Goal: Obtain resource: Download file/media

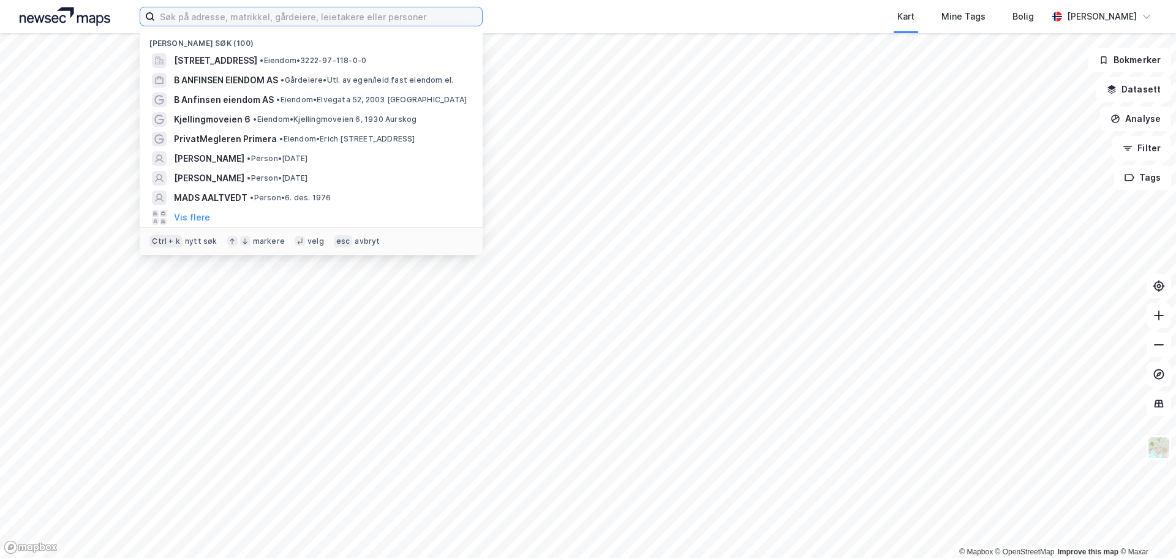
click at [361, 17] on input at bounding box center [318, 16] width 327 height 18
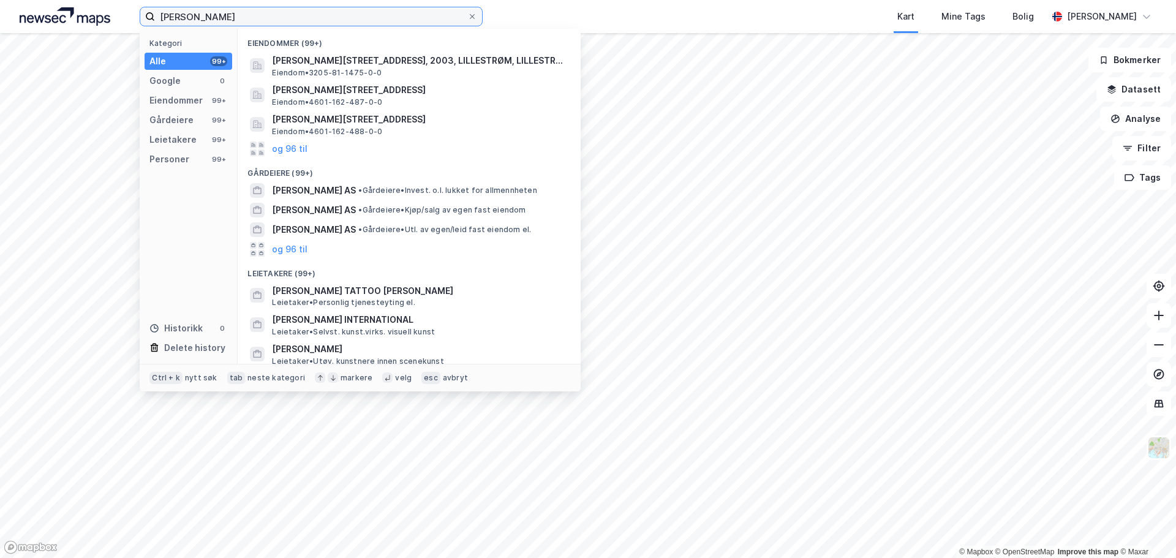
drag, startPoint x: 191, startPoint y: 17, endPoint x: 216, endPoint y: 25, distance: 26.5
click at [192, 17] on input "[PERSON_NAME]" at bounding box center [311, 16] width 312 height 18
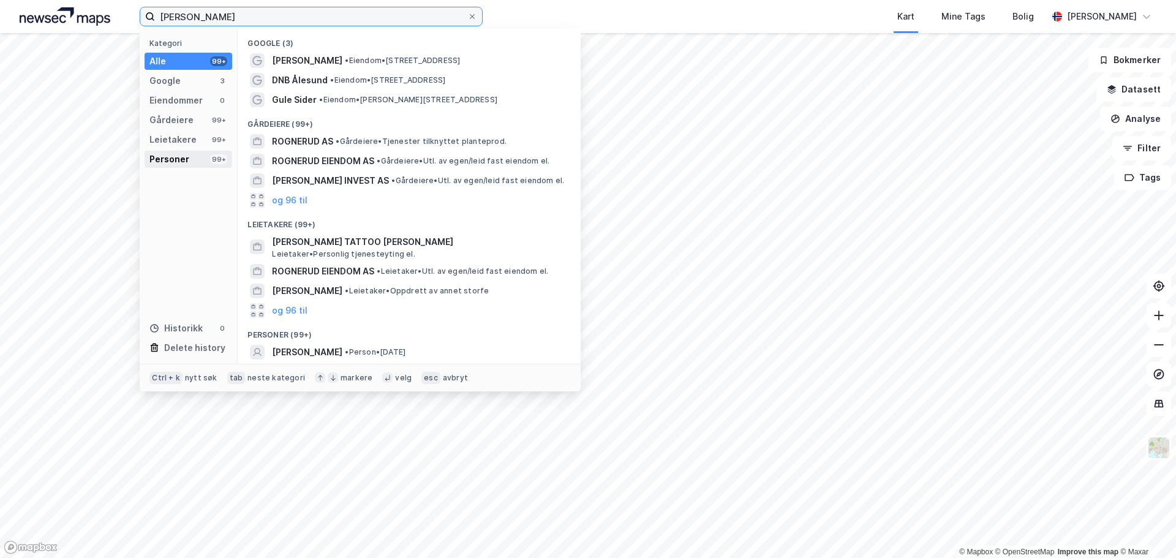
type input "[PERSON_NAME]"
click at [168, 152] on div "Personer" at bounding box center [169, 159] width 40 height 15
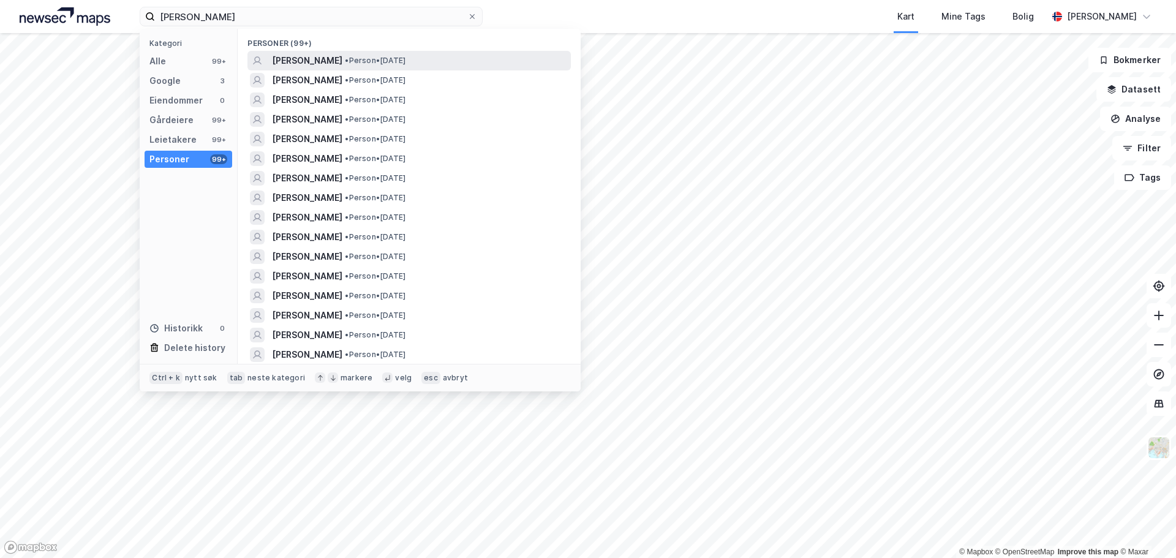
click at [342, 56] on span "[PERSON_NAME]" at bounding box center [307, 60] width 70 height 15
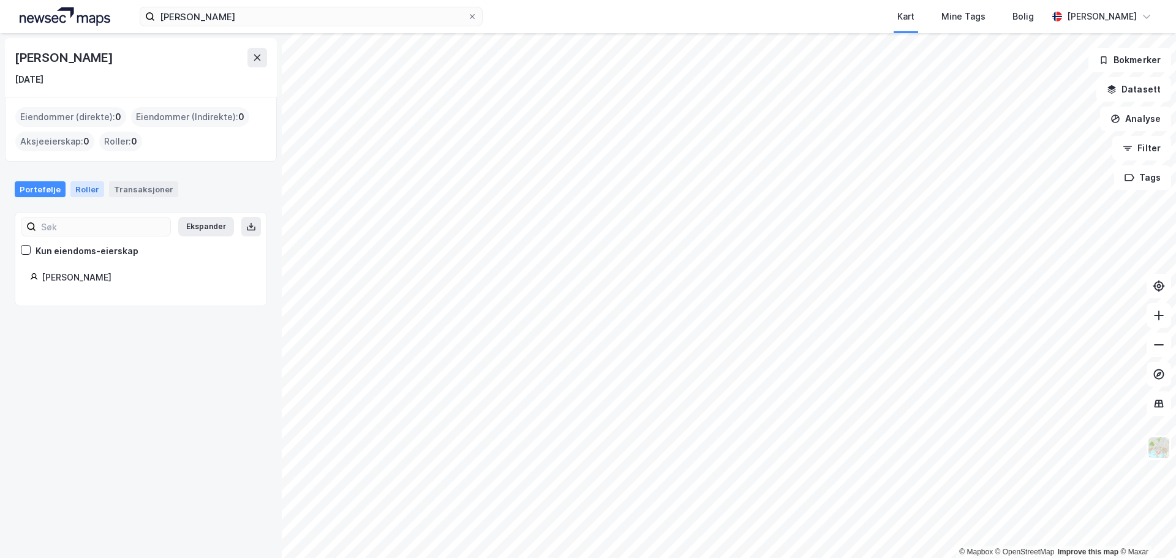
click at [94, 190] on div "Roller" at bounding box center [87, 189] width 34 height 16
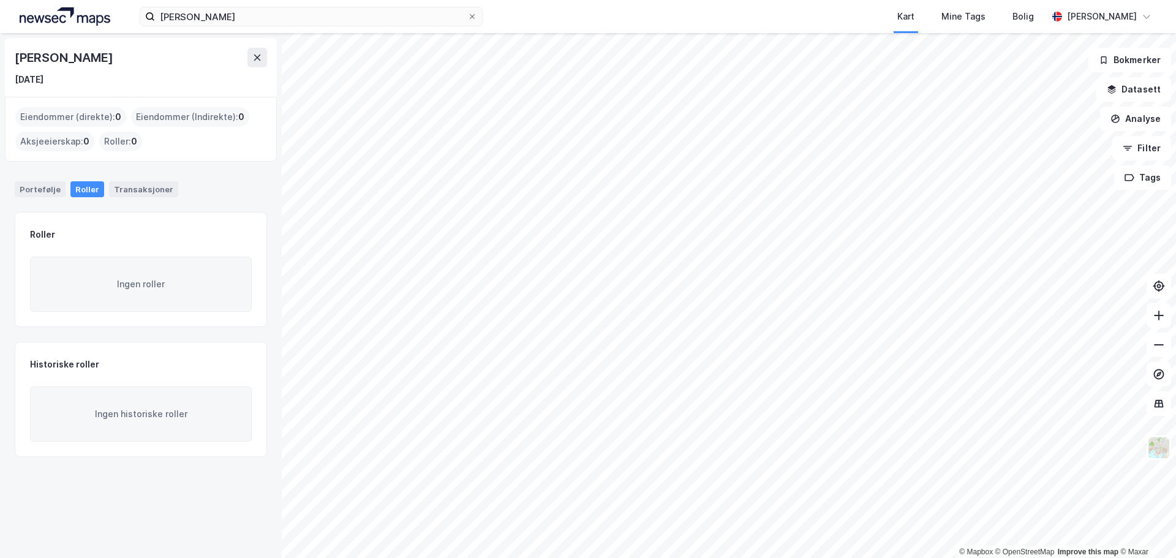
click at [127, 180] on div "Portefølje Roller Transaksjoner" at bounding box center [141, 185] width 282 height 36
click at [129, 187] on div "Transaksjoner" at bounding box center [143, 189] width 69 height 16
click at [303, 12] on input "[PERSON_NAME]" at bounding box center [311, 16] width 312 height 18
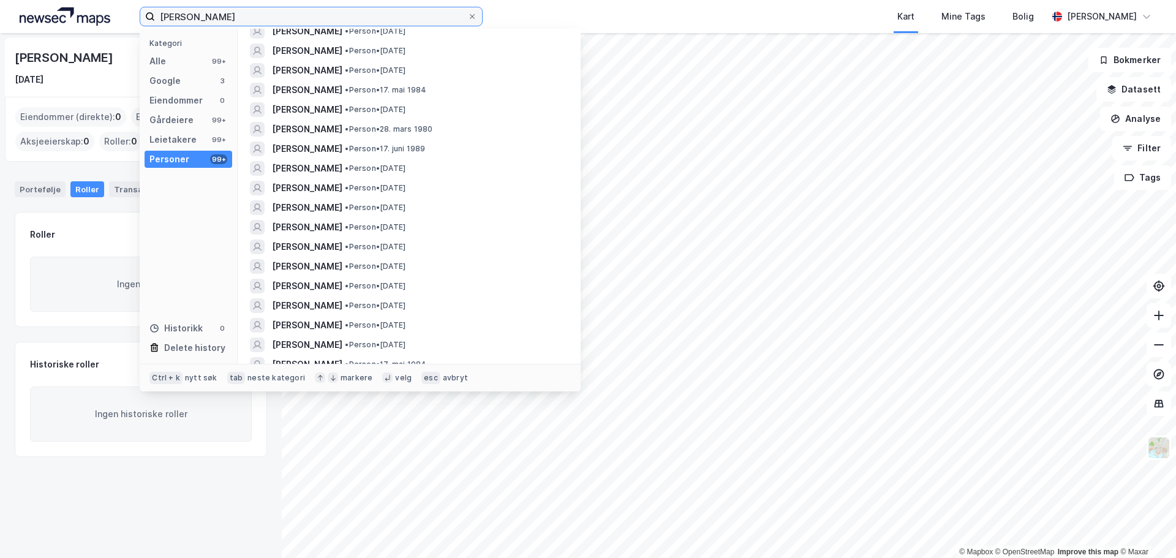
scroll to position [776, 0]
click at [327, 13] on input "[PERSON_NAME]" at bounding box center [311, 16] width 312 height 18
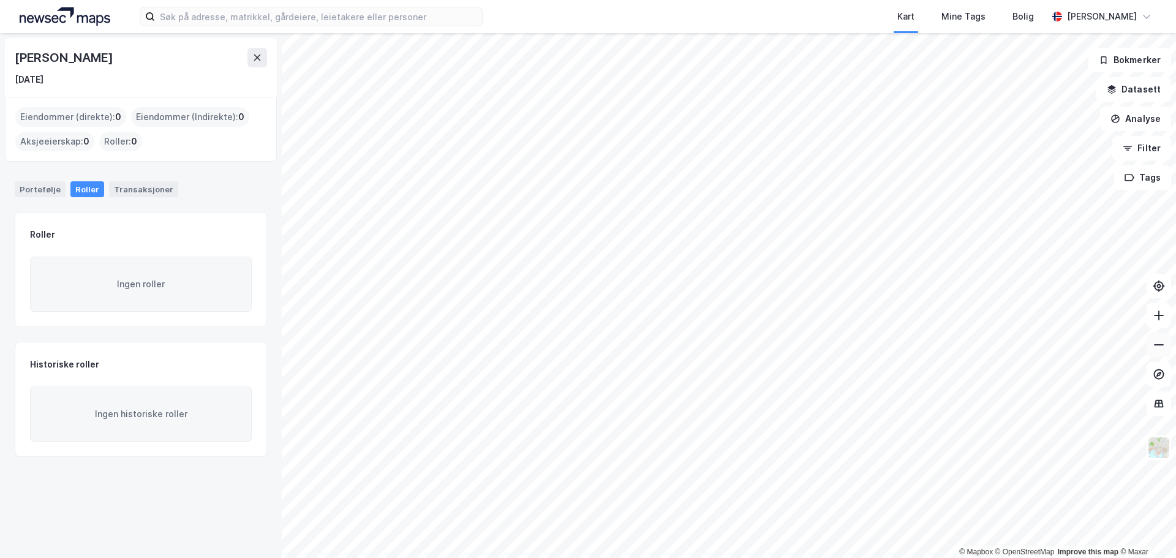
click at [1160, 347] on icon at bounding box center [1159, 345] width 12 height 12
click at [186, 233] on div "© Mapbox © OpenStreetMap Improve this map © [PERSON_NAME] [DATE] Eiendommer (di…" at bounding box center [588, 295] width 1176 height 525
click at [1163, 322] on button at bounding box center [1159, 315] width 25 height 25
click at [1157, 316] on icon at bounding box center [1159, 315] width 10 height 1
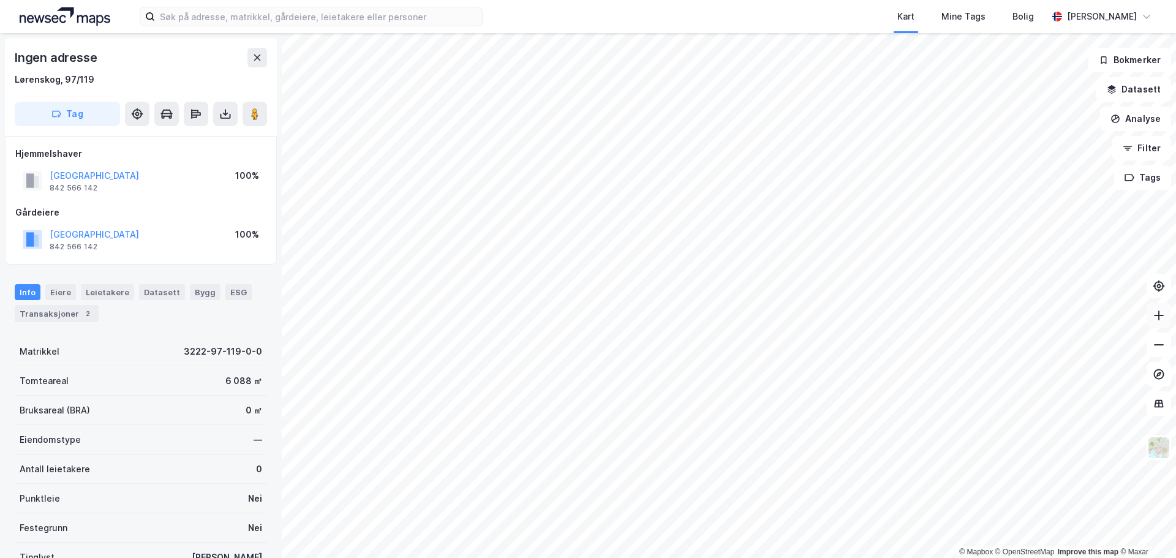
click at [1163, 319] on icon at bounding box center [1159, 315] width 12 height 12
click at [1162, 319] on icon at bounding box center [1159, 315] width 12 height 12
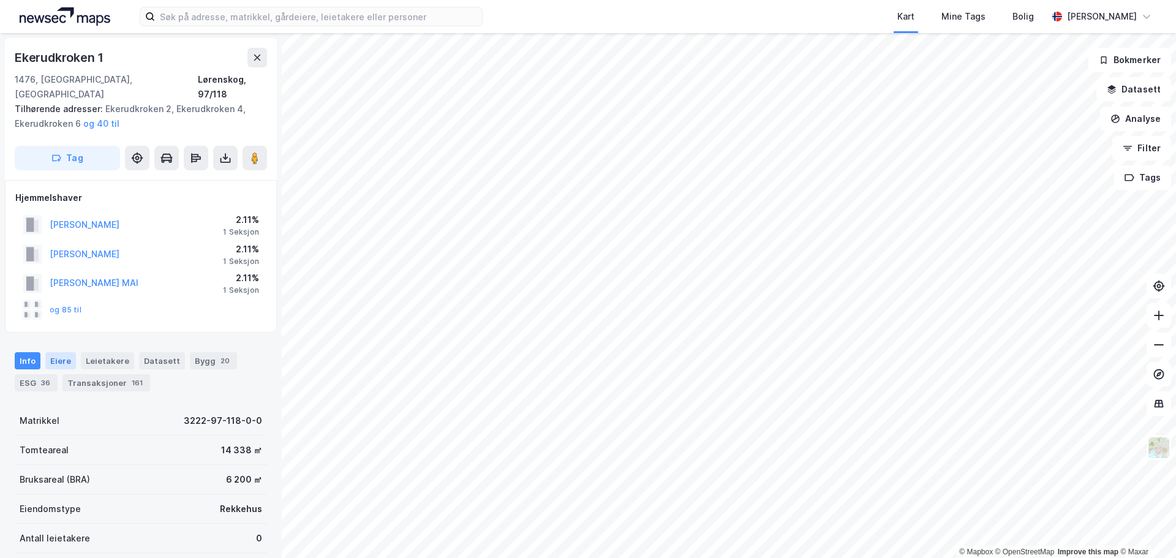
click at [61, 352] on div "Eiere" at bounding box center [60, 360] width 31 height 17
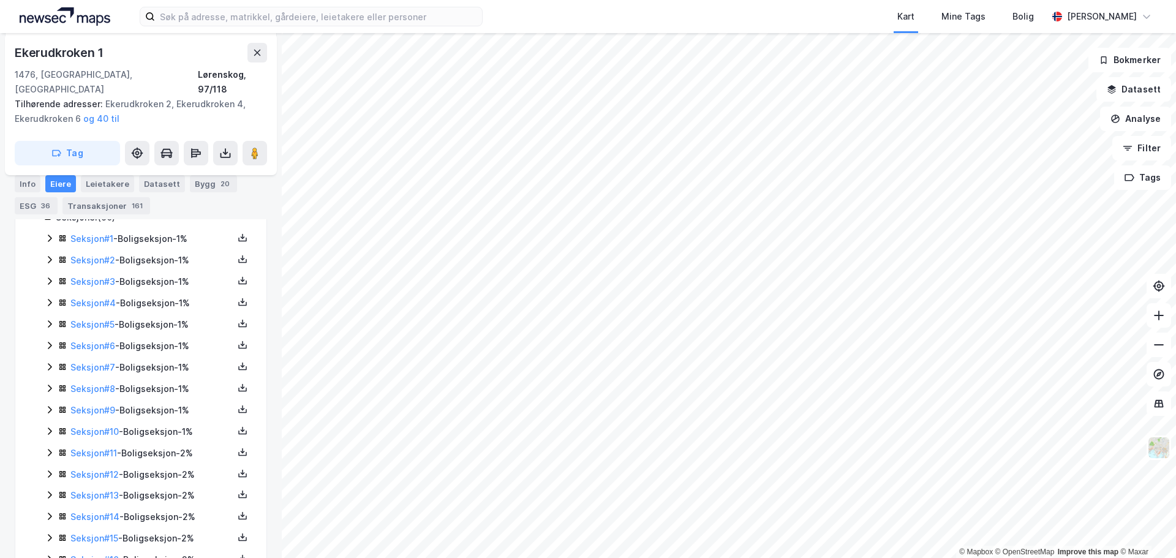
scroll to position [113, 0]
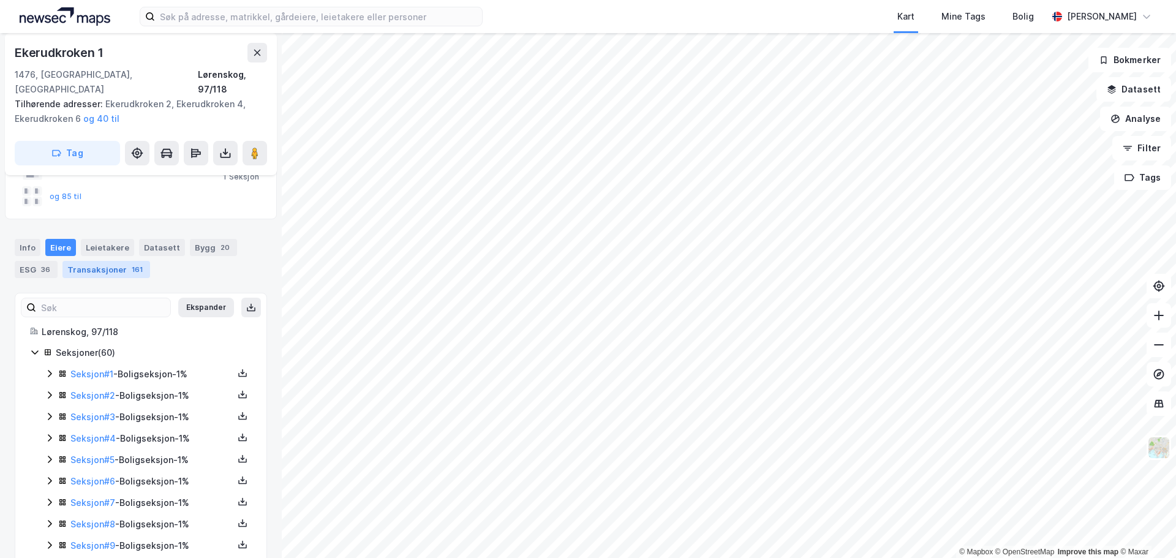
click at [118, 261] on div "Transaksjoner 161" at bounding box center [106, 269] width 88 height 17
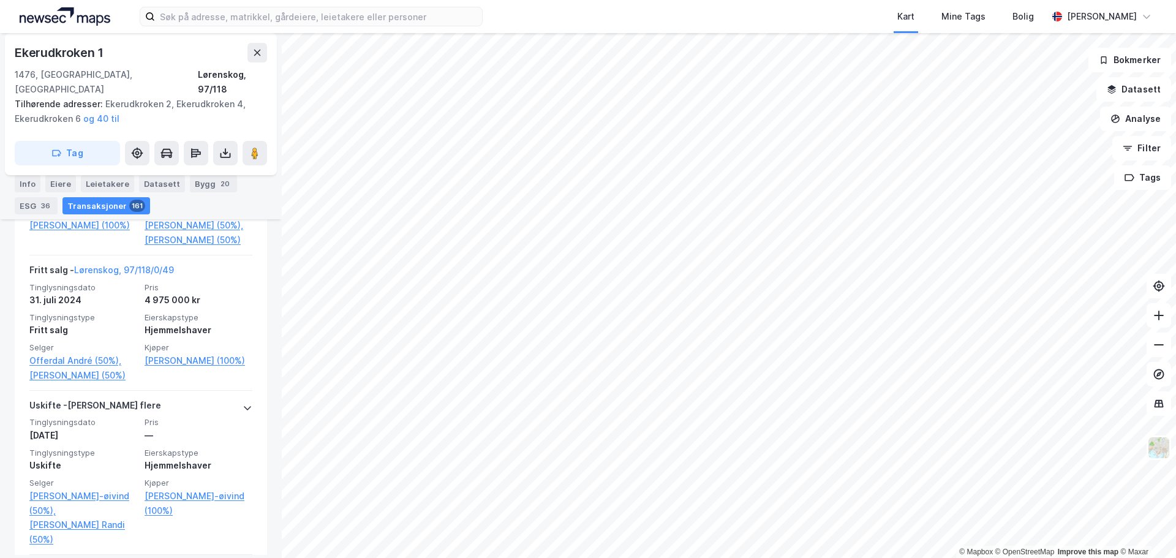
scroll to position [951, 0]
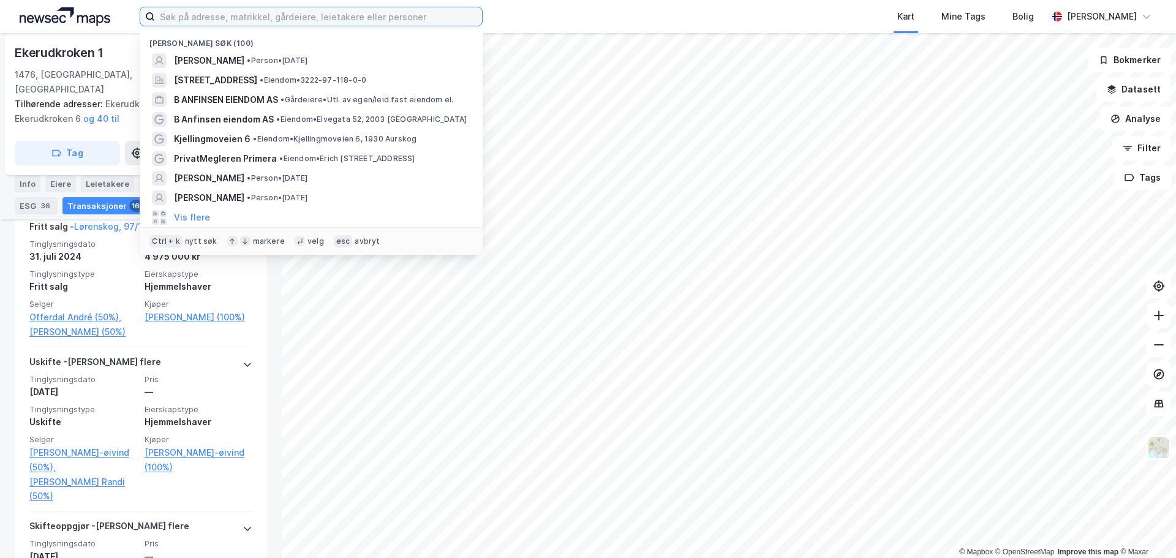
click at [238, 15] on input at bounding box center [318, 16] width 327 height 18
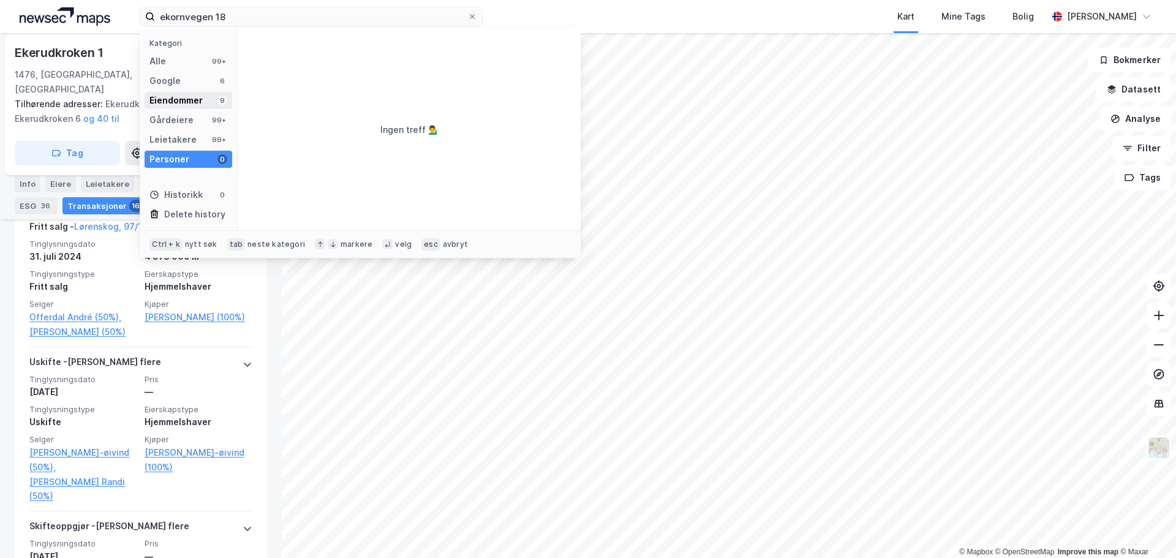
click at [176, 98] on div "Eiendommer" at bounding box center [175, 100] width 53 height 15
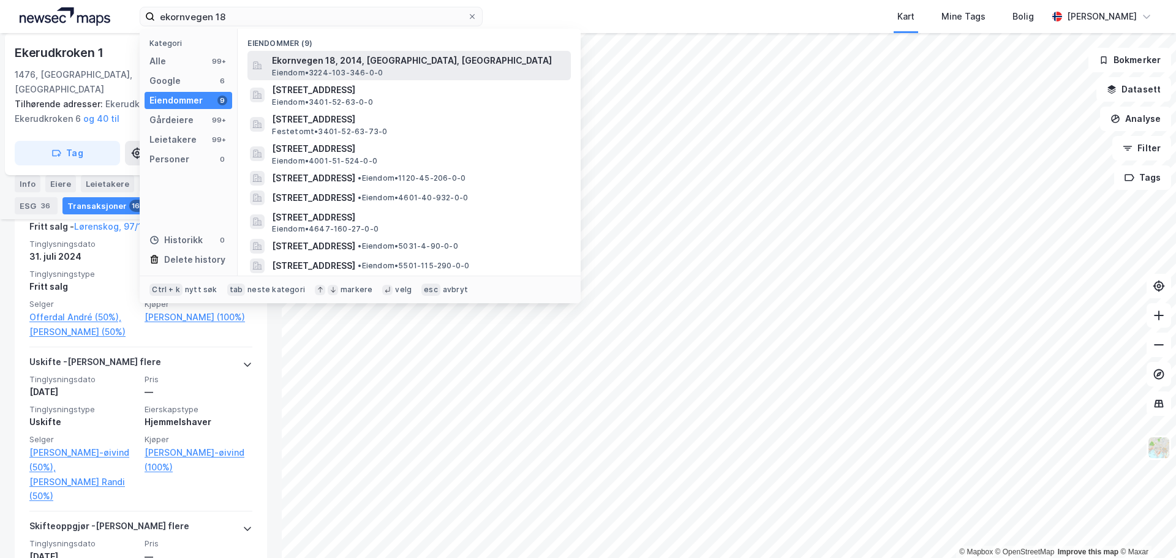
click at [414, 60] on span "Ekornvegen 18, 2014, [GEOGRAPHIC_DATA], [GEOGRAPHIC_DATA]" at bounding box center [419, 60] width 294 height 15
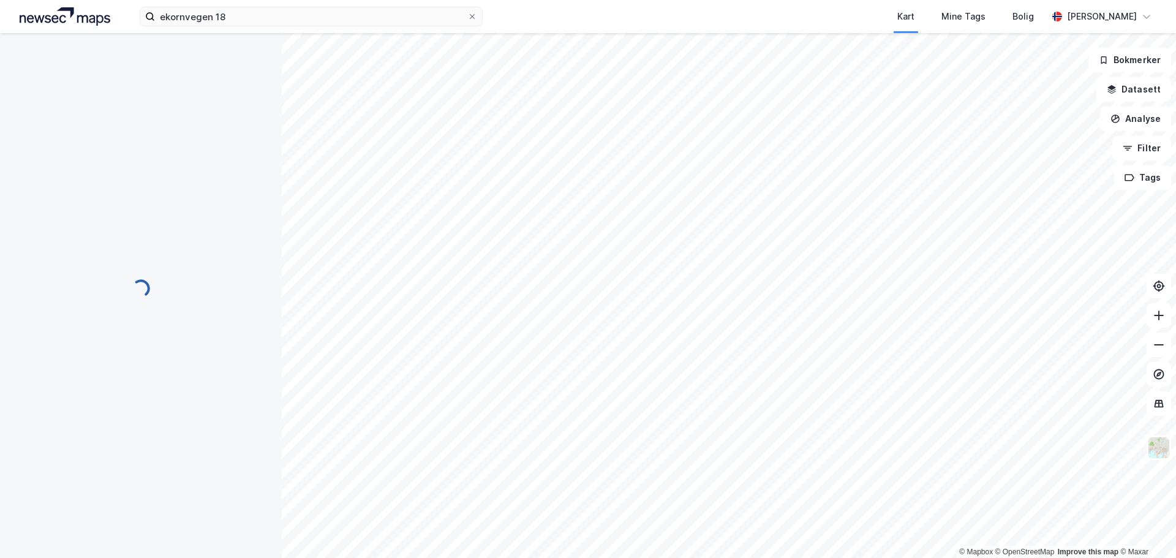
scroll to position [39, 0]
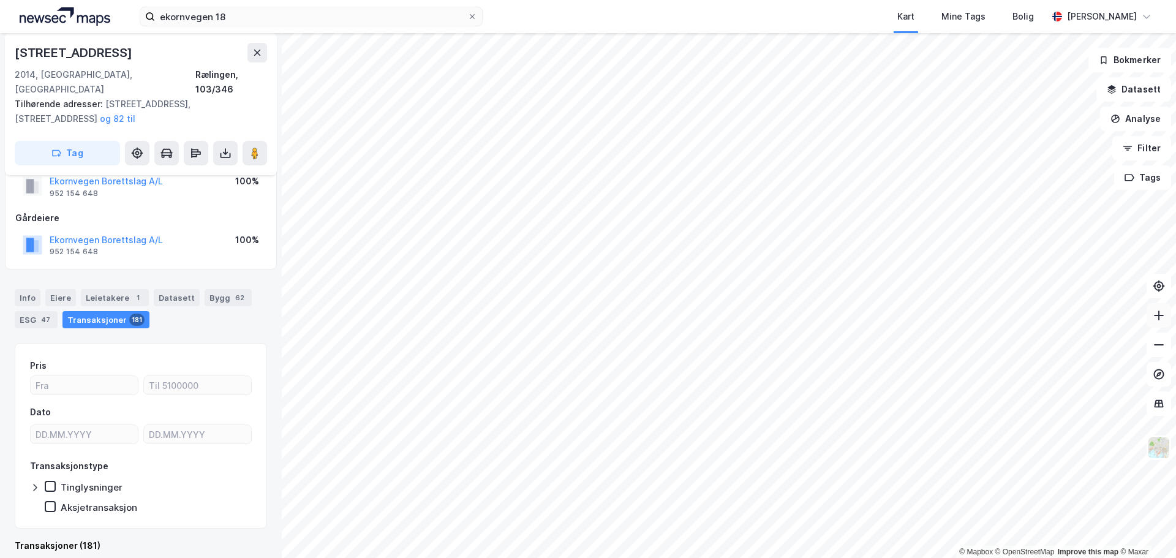
click at [1157, 317] on icon at bounding box center [1159, 315] width 12 height 12
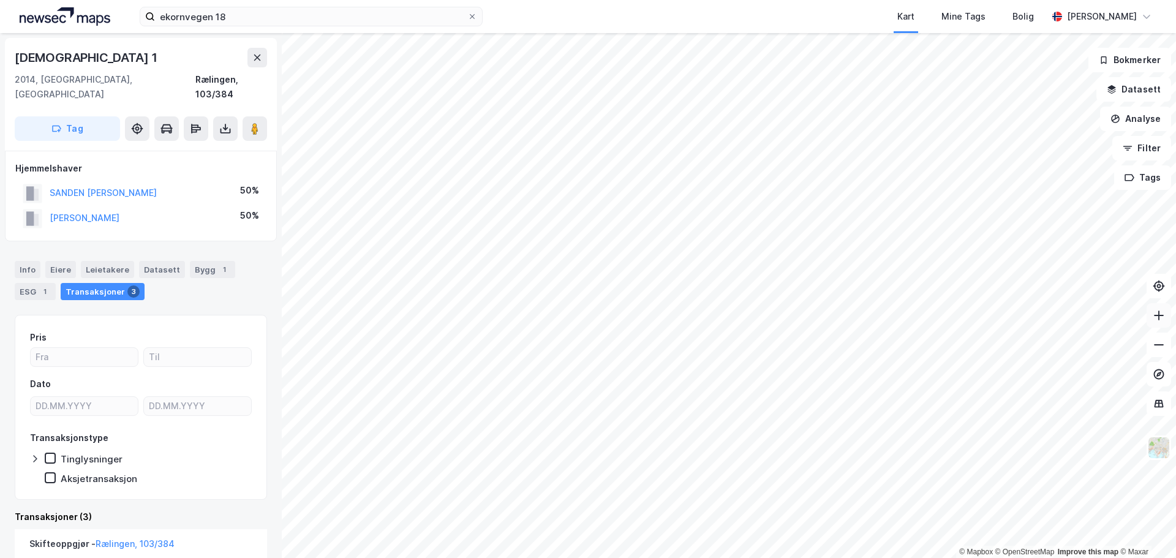
click at [1159, 309] on icon at bounding box center [1159, 315] width 12 height 12
click at [716, 558] on html "ekornvegen 18 Kart Mine Tags Bolig [PERSON_NAME] © Mapbox © OpenStreetMap Impro…" at bounding box center [588, 279] width 1176 height 558
click at [576, 558] on html "ekornvegen 18 Kart Mine Tags Bolig [PERSON_NAME] © Mapbox © OpenStreetMap Impro…" at bounding box center [588, 279] width 1176 height 558
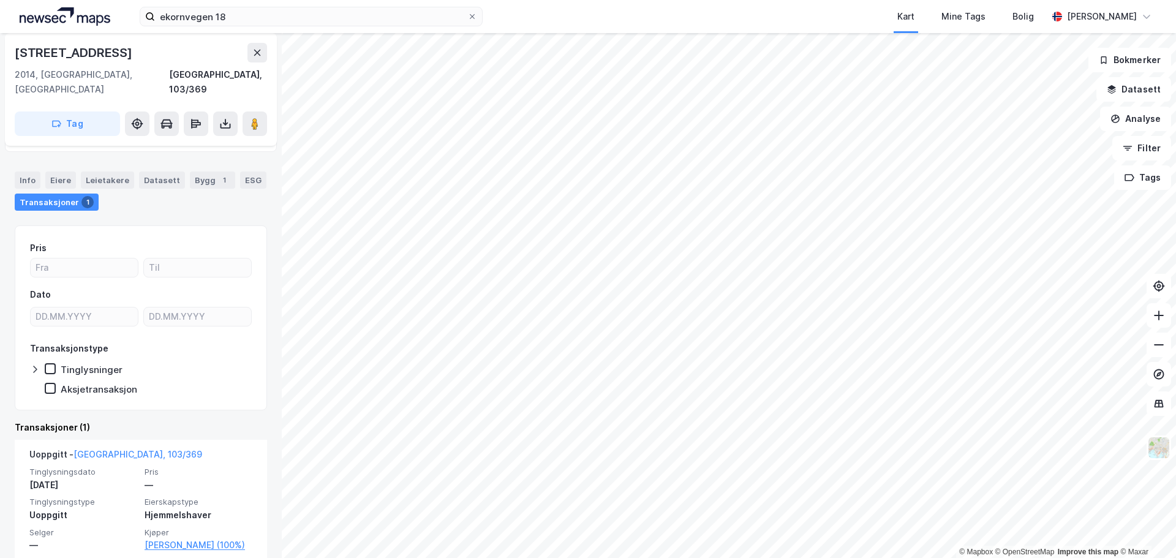
scroll to position [66, 0]
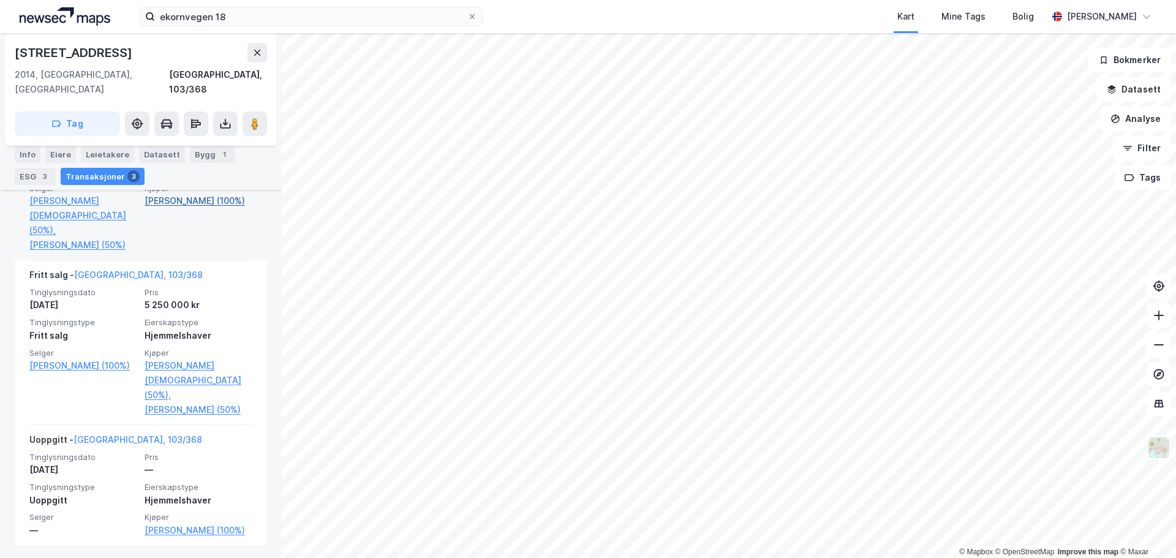
scroll to position [410, 0]
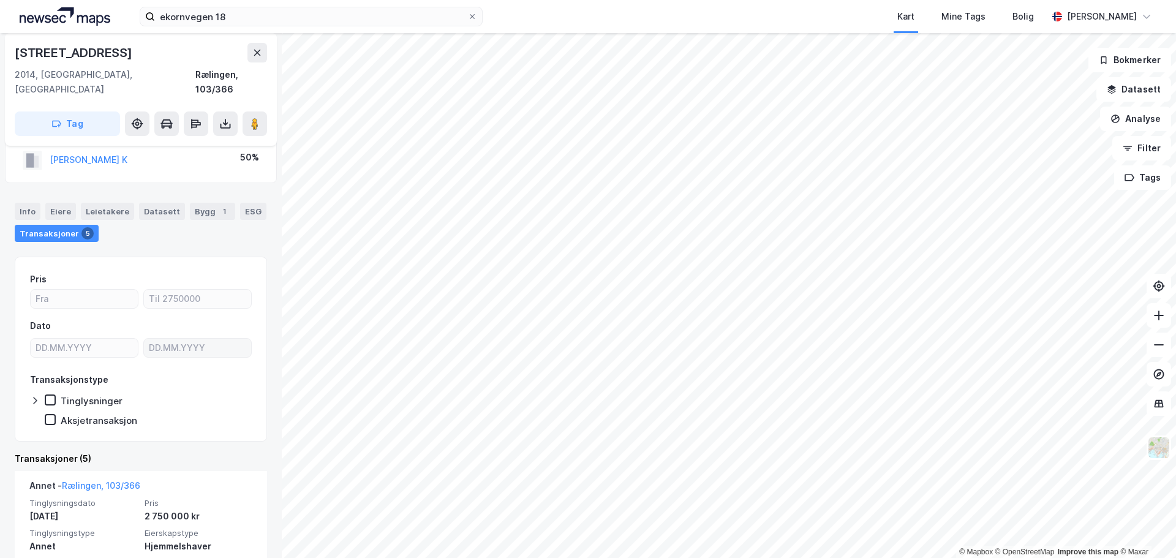
scroll to position [41, 0]
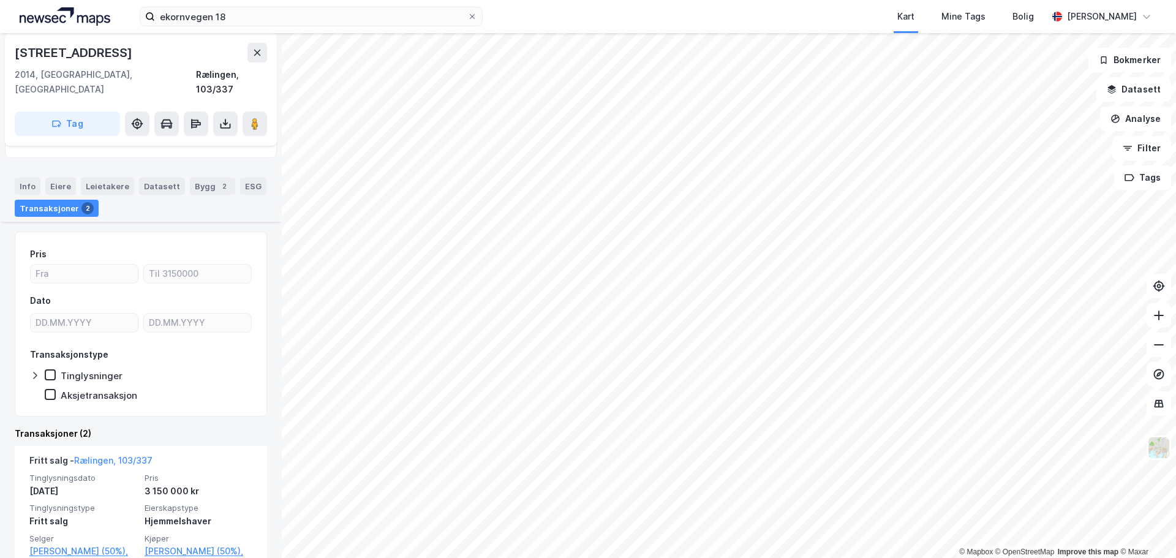
scroll to position [123, 0]
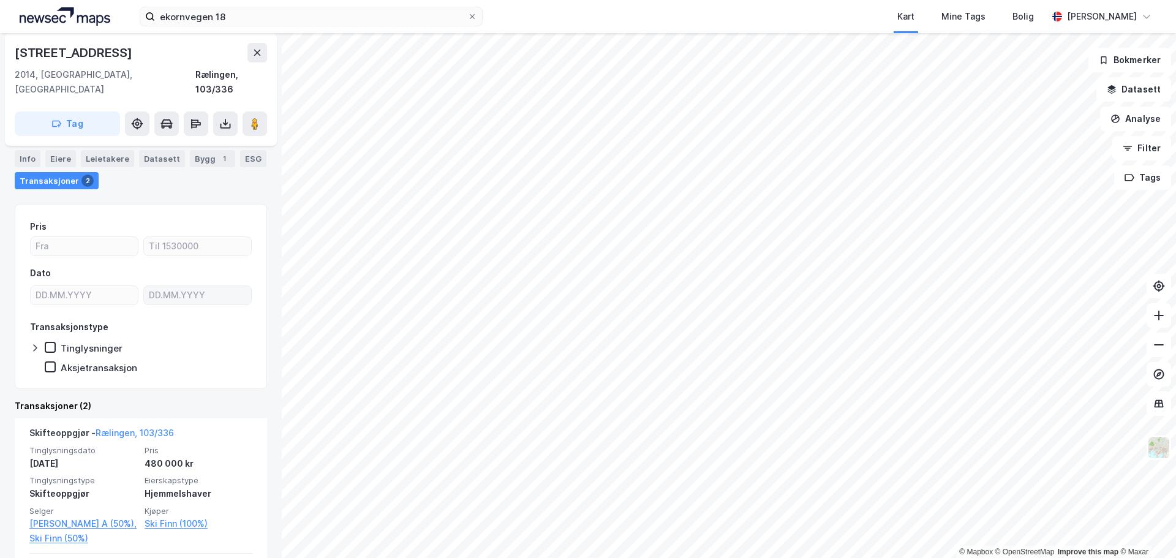
scroll to position [102, 0]
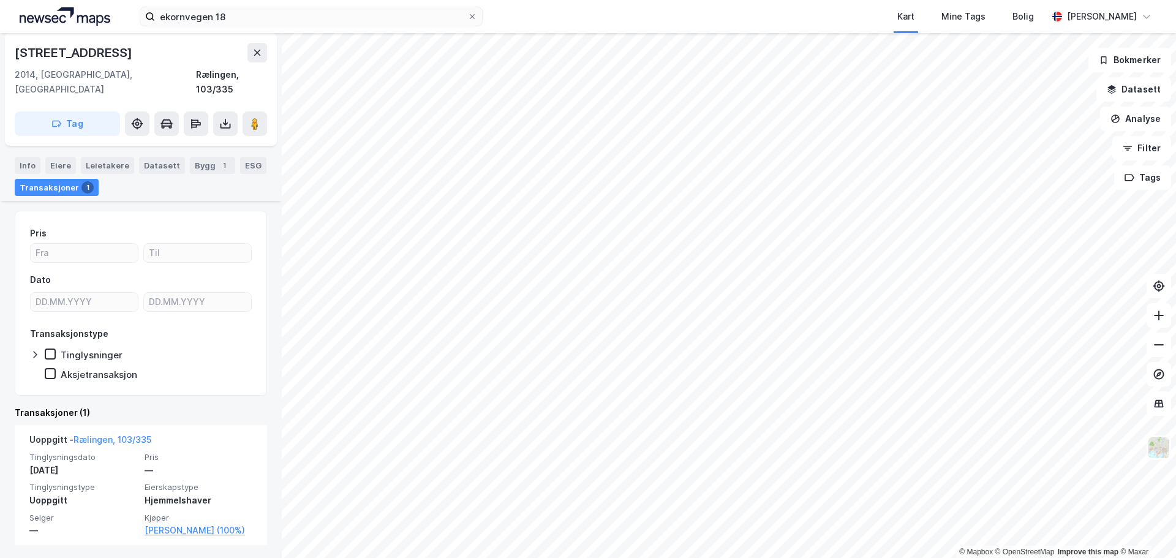
scroll to position [81, 0]
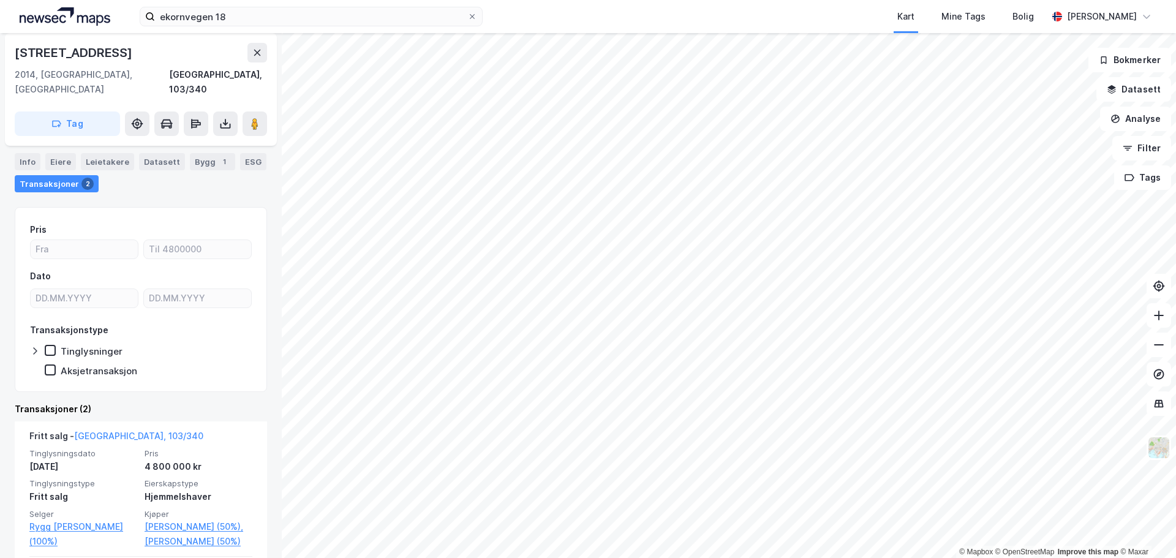
scroll to position [143, 0]
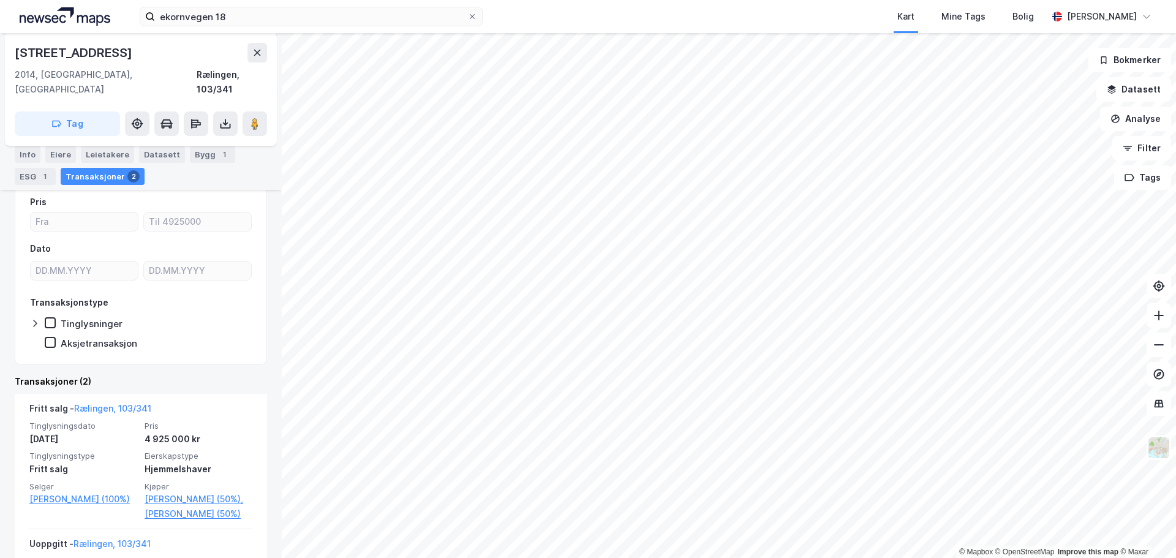
scroll to position [184, 0]
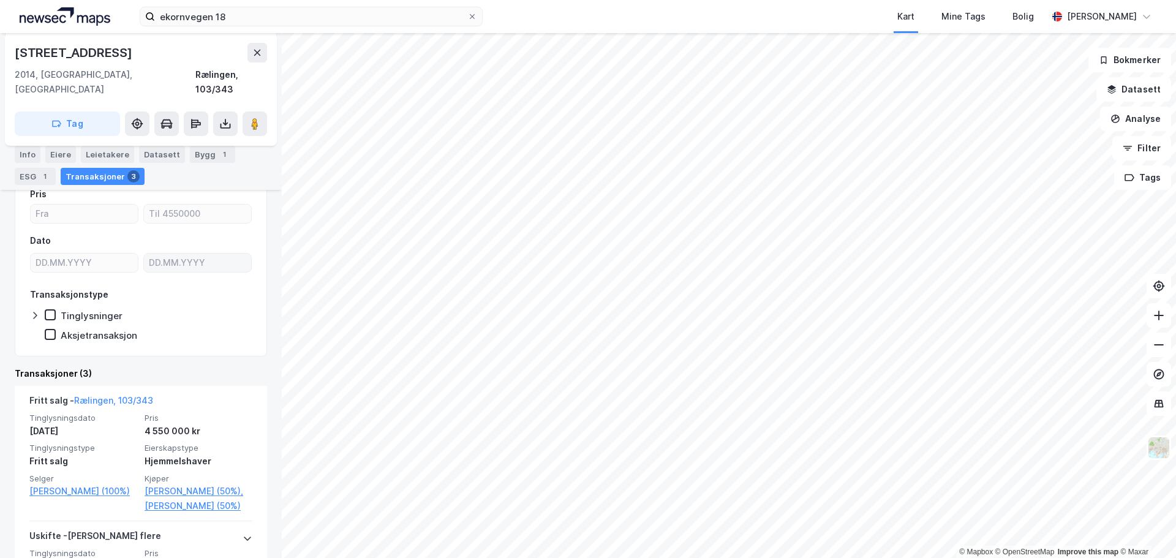
scroll to position [164, 0]
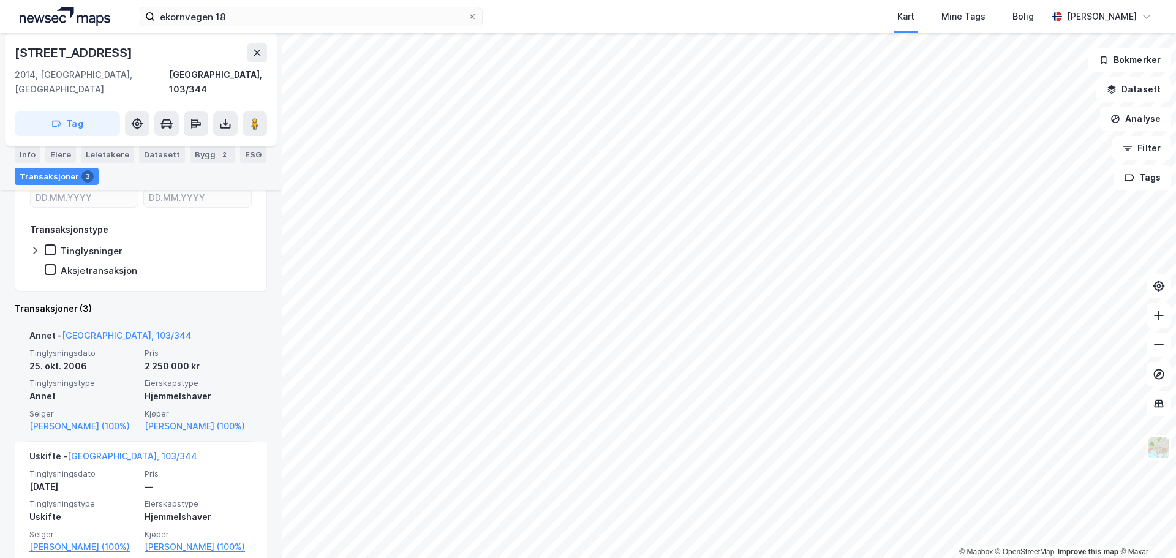
scroll to position [184, 0]
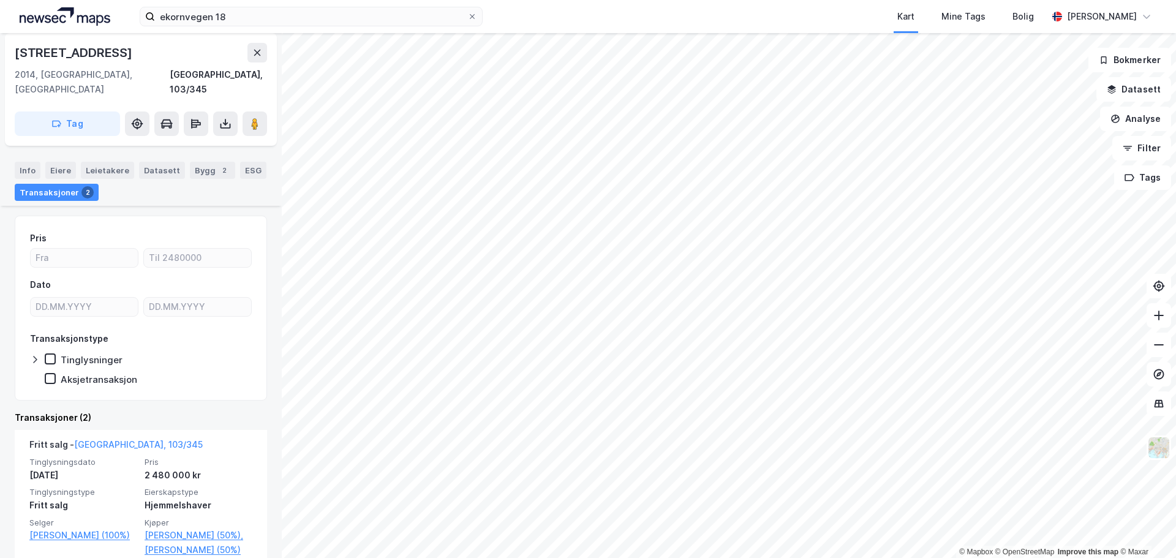
scroll to position [184, 0]
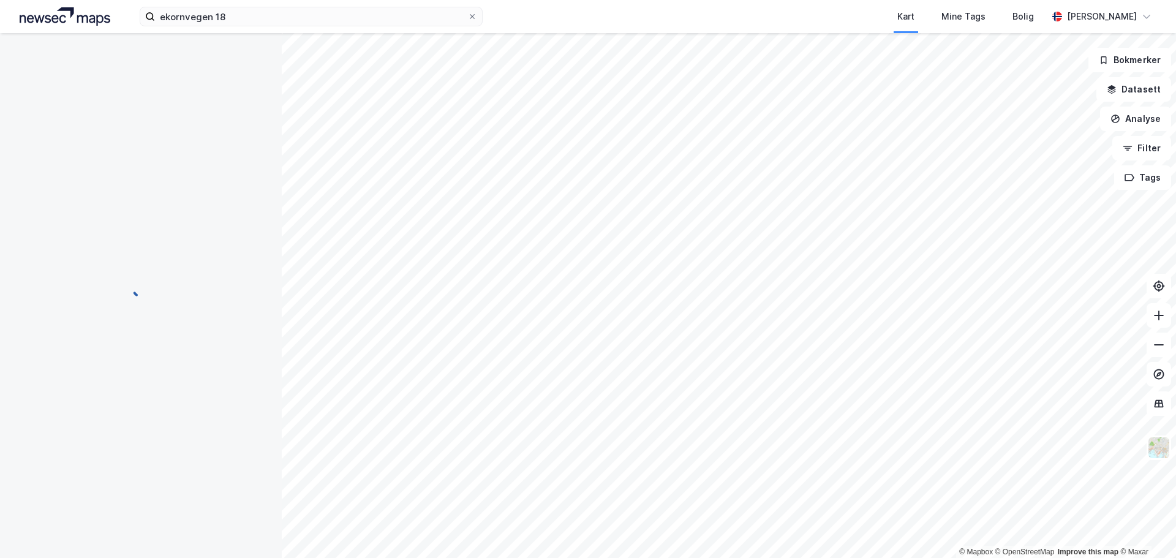
scroll to position [75, 0]
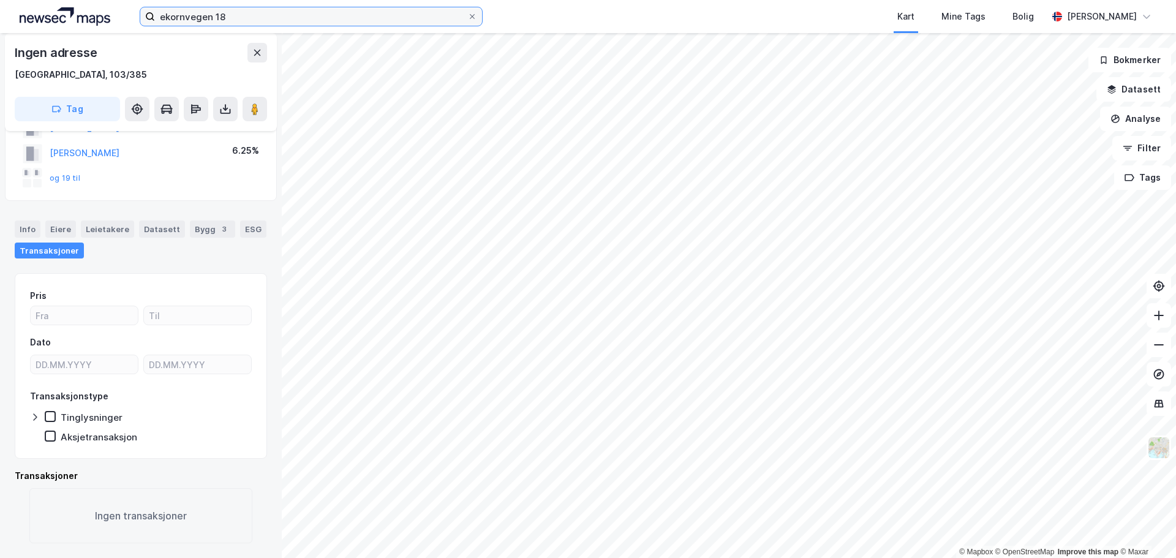
click at [268, 15] on input "ekornvegen 18" at bounding box center [311, 16] width 312 height 18
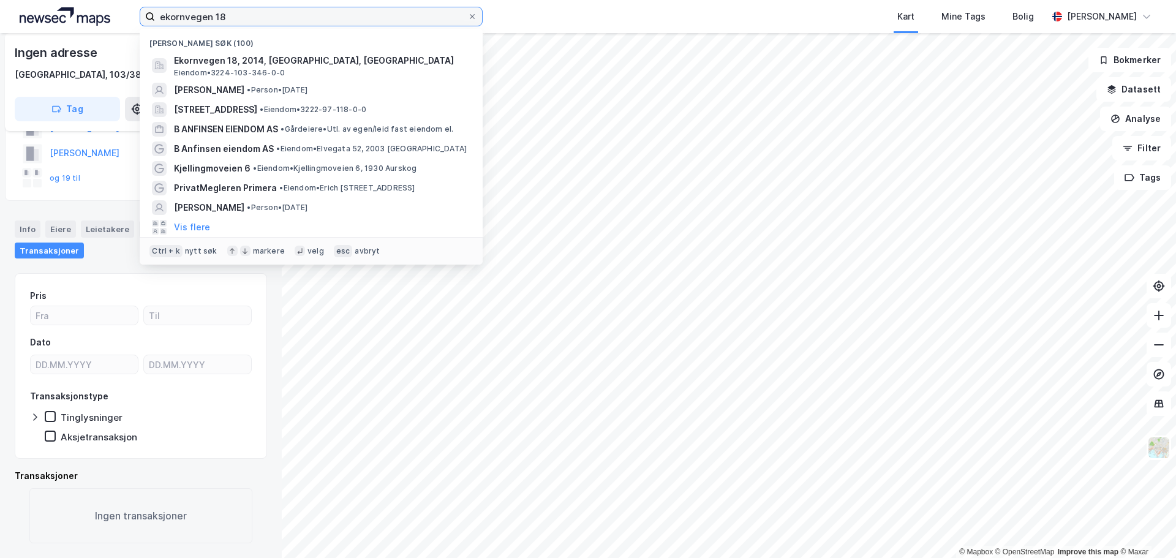
click at [268, 15] on input "ekornvegen 18" at bounding box center [311, 16] width 312 height 18
click at [268, 17] on input "ekornvegen 18" at bounding box center [311, 16] width 312 height 18
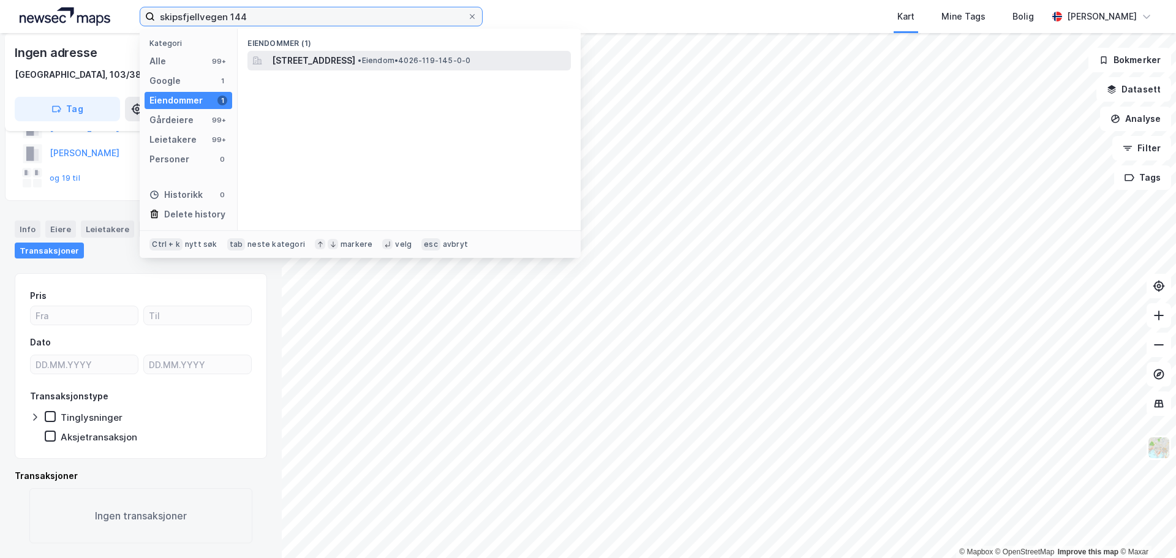
type input "skipsfjellvegen 144"
click at [347, 61] on span "[STREET_ADDRESS]" at bounding box center [313, 60] width 83 height 15
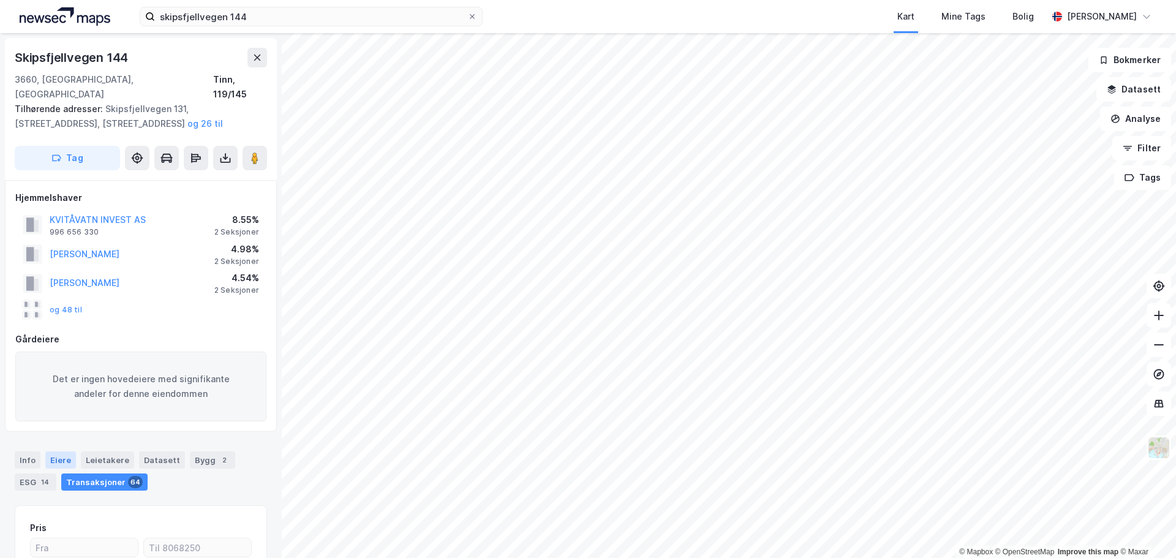
click at [61, 452] on div "Eiere" at bounding box center [60, 460] width 31 height 17
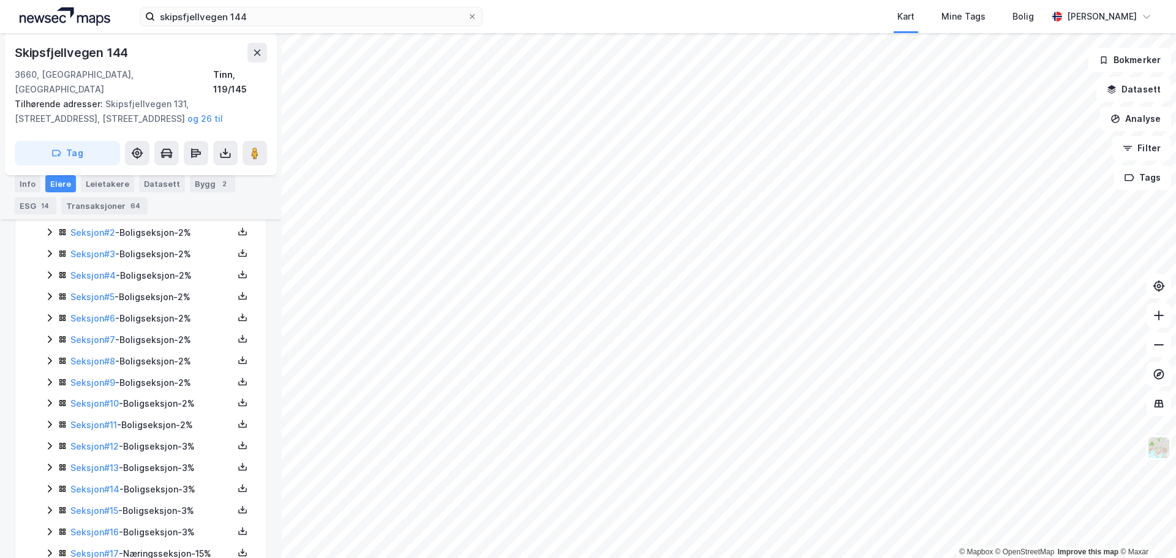
scroll to position [449, 0]
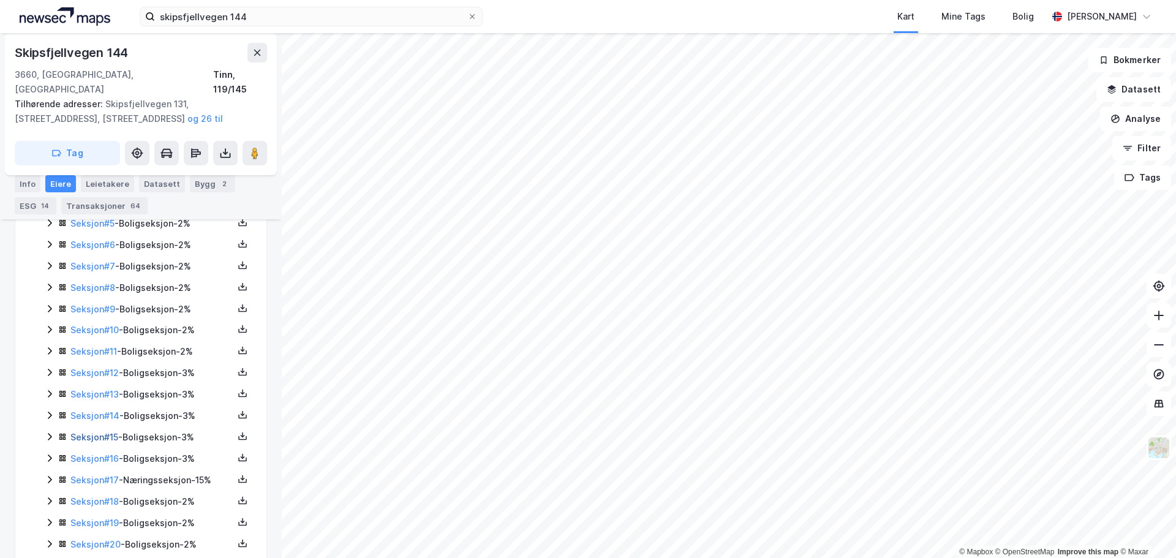
click at [109, 432] on link "Seksjon # 15" at bounding box center [94, 437] width 48 height 10
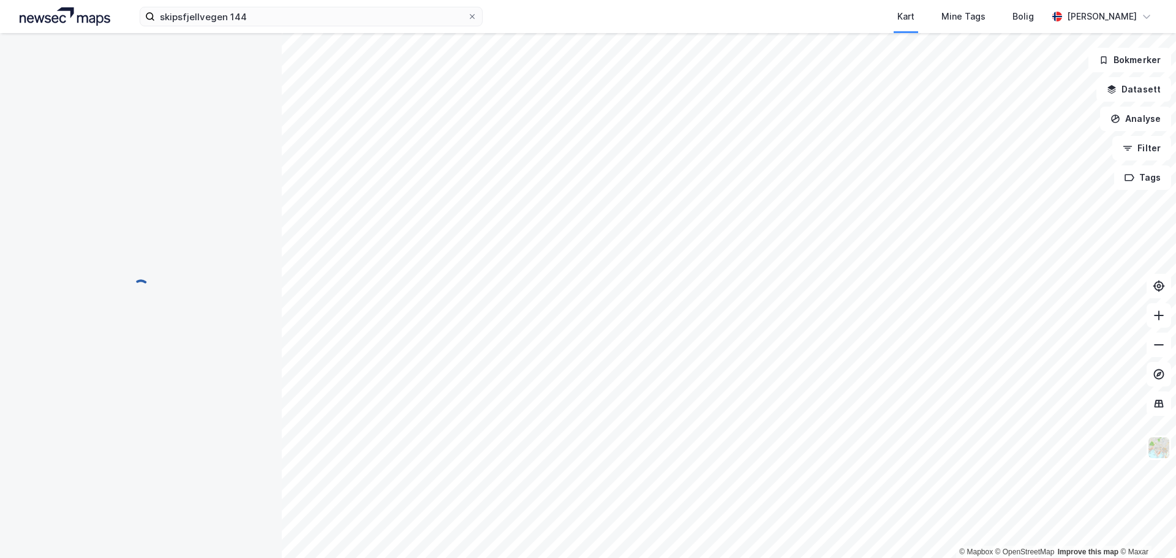
scroll to position [161, 0]
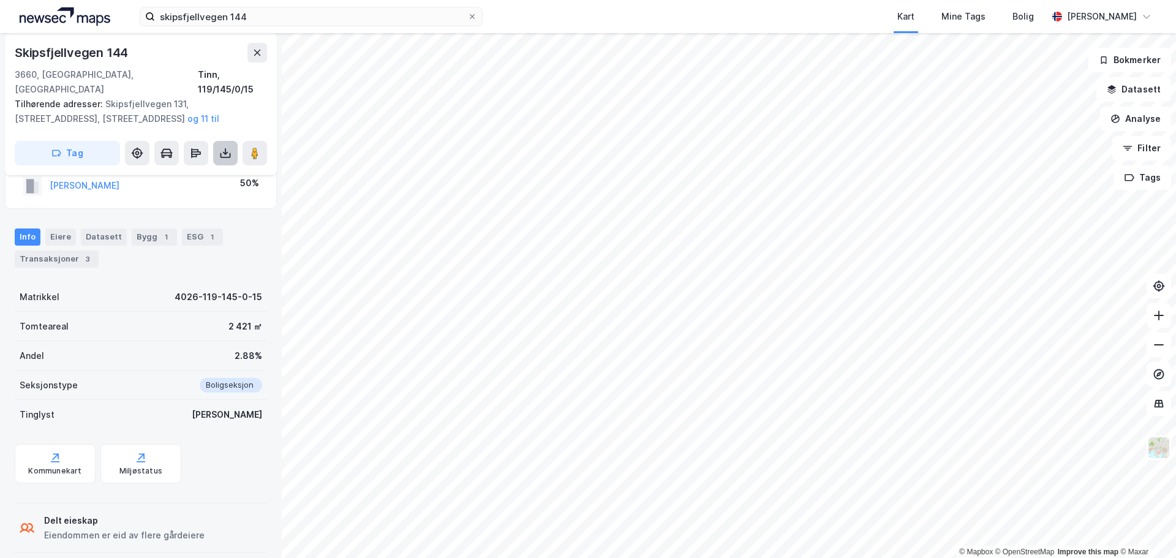
click at [228, 147] on icon at bounding box center [225, 153] width 12 height 12
click at [184, 173] on div "Last ned grunnbok" at bounding box center [164, 178] width 71 height 10
click at [59, 251] on div "Transaksjoner 3" at bounding box center [57, 259] width 84 height 17
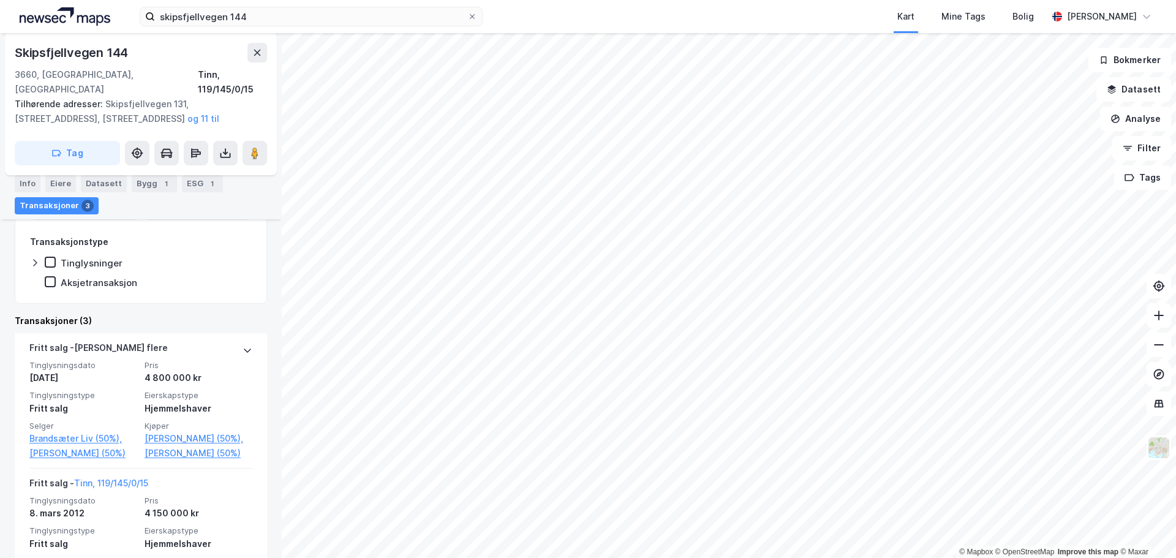
scroll to position [304, 0]
